Goal: Navigation & Orientation: Find specific page/section

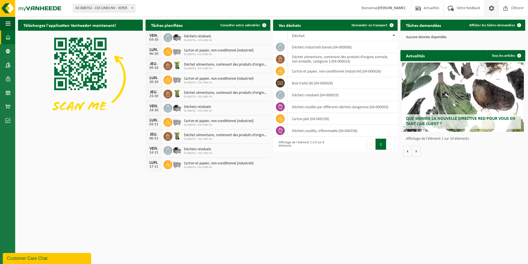
click at [498, 10] on link at bounding box center [492, 8] width 14 height 16
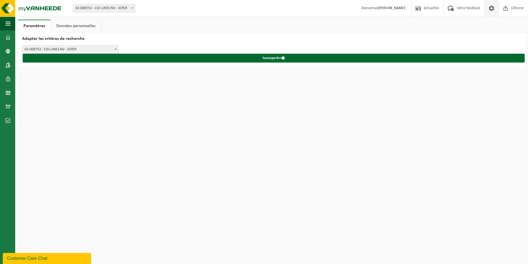
drag, startPoint x: 0, startPoint y: 0, endPoint x: 492, endPoint y: 10, distance: 492.6
click at [492, 10] on span at bounding box center [492, 8] width 8 height 16
click at [7, 66] on span at bounding box center [8, 65] width 5 height 14
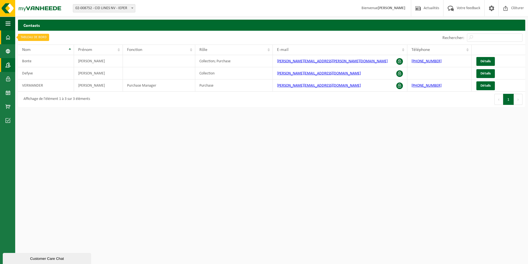
click at [9, 36] on span at bounding box center [8, 37] width 5 height 14
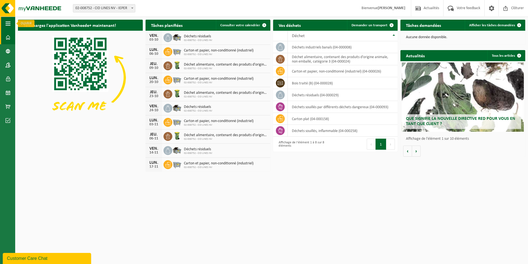
click at [8, 24] on span "button" at bounding box center [8, 24] width 5 height 14
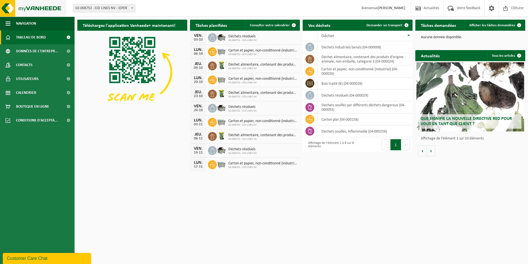
click at [6, 7] on img at bounding box center [33, 8] width 66 height 17
